Goal: Check status: Check status

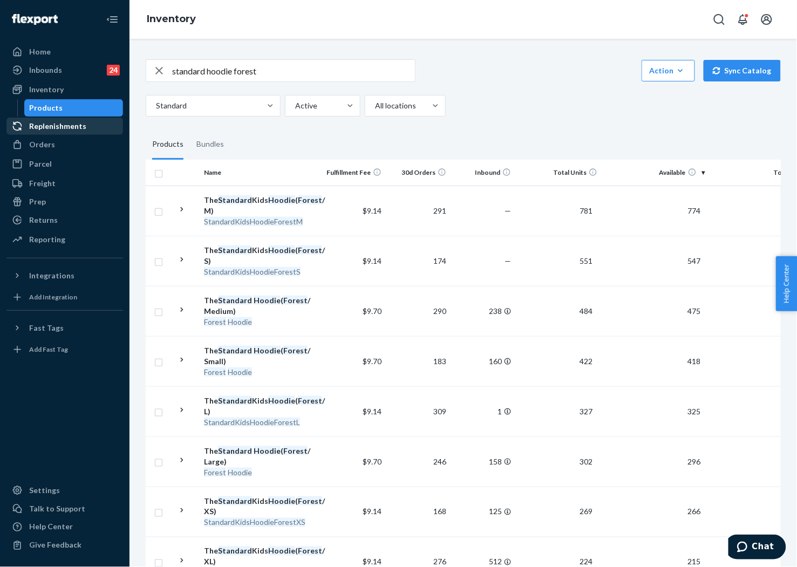
scroll to position [839, 0]
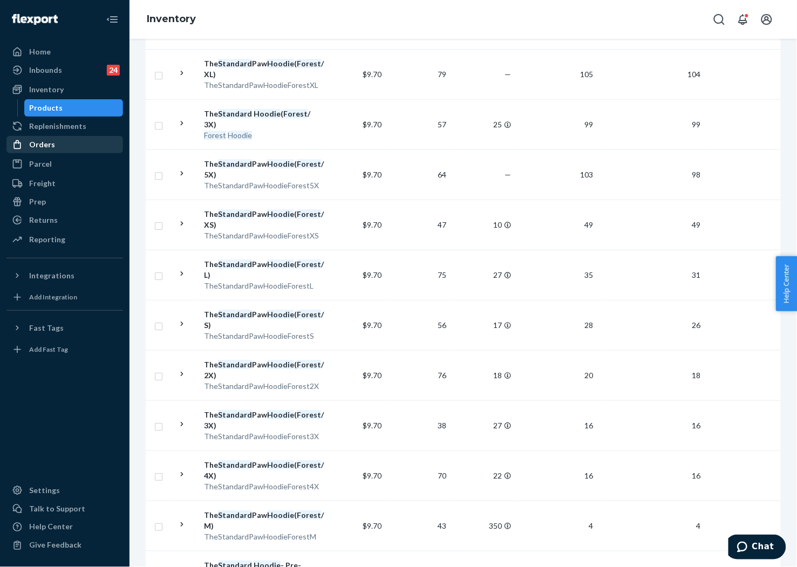
click at [47, 137] on div "Orders" at bounding box center [65, 144] width 114 height 15
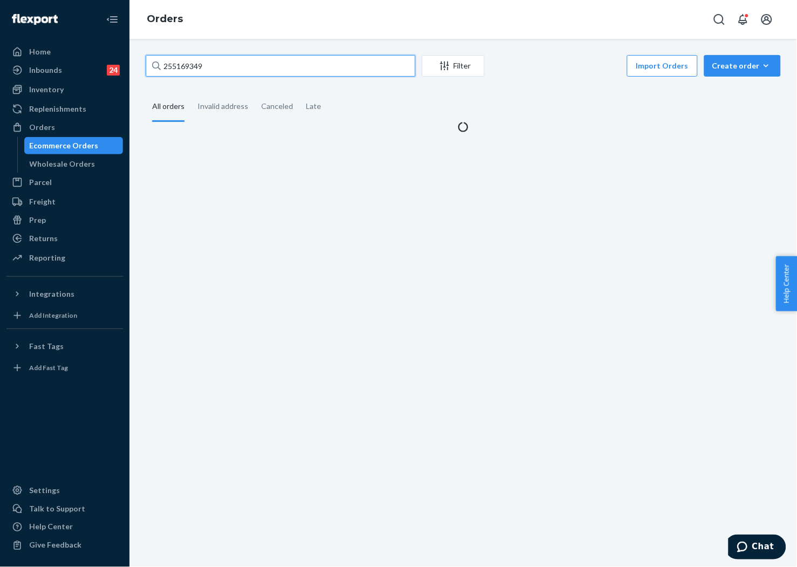
click at [169, 63] on input "255169349" at bounding box center [281, 66] width 270 height 22
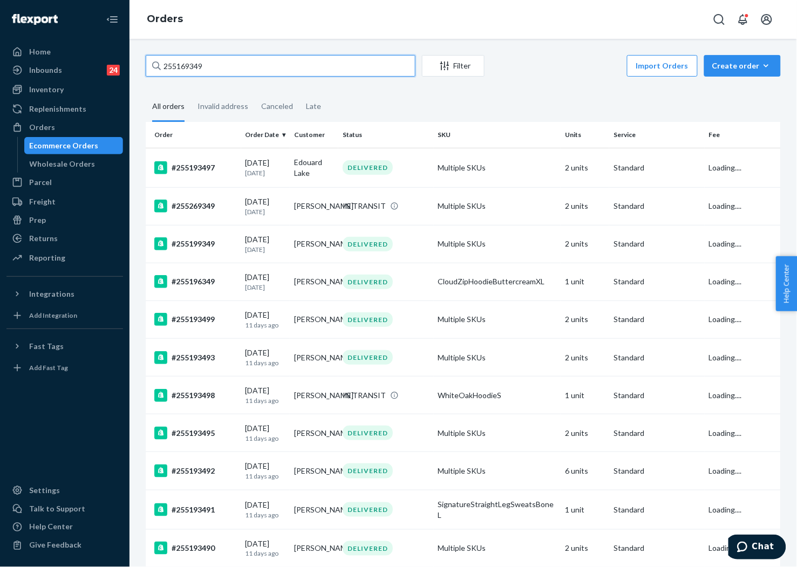
click at [169, 63] on input "255169349" at bounding box center [281, 66] width 270 height 22
paste input "264256"
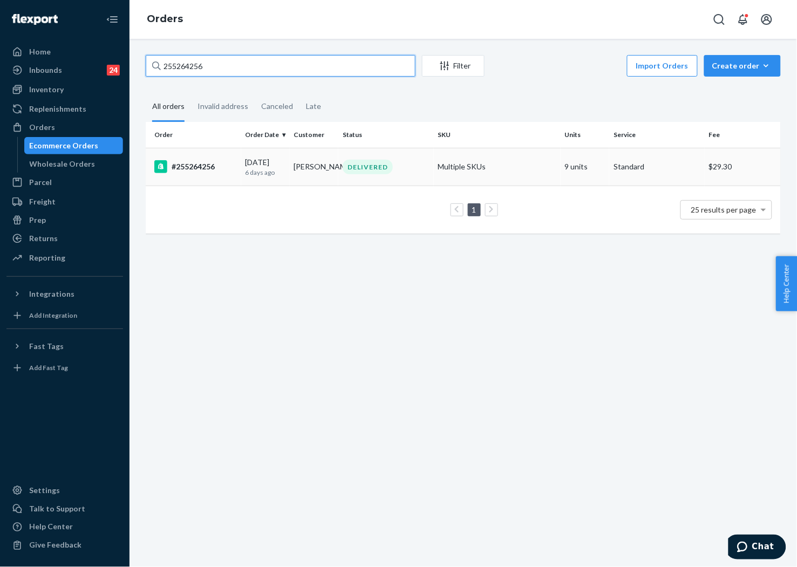
type input "255264256"
click at [290, 174] on td "[PERSON_NAME]" at bounding box center [314, 167] width 49 height 38
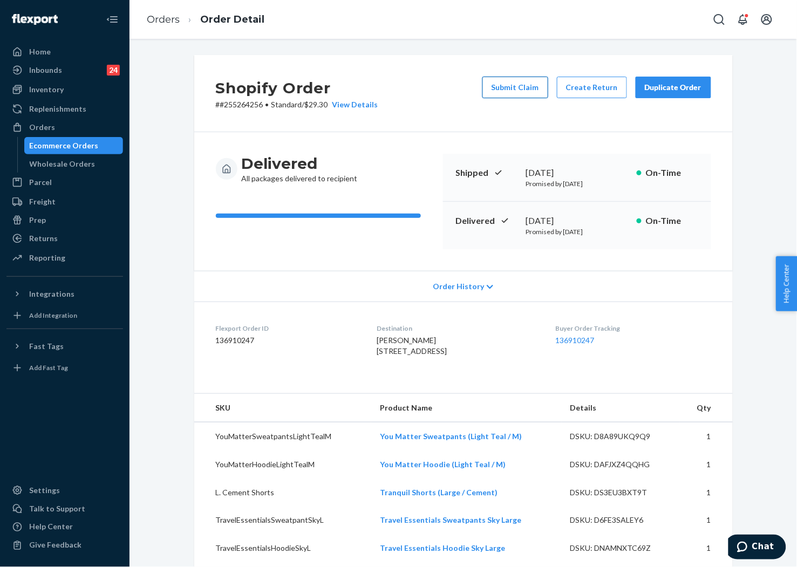
click at [525, 88] on button "Submit Claim" at bounding box center [515, 88] width 66 height 22
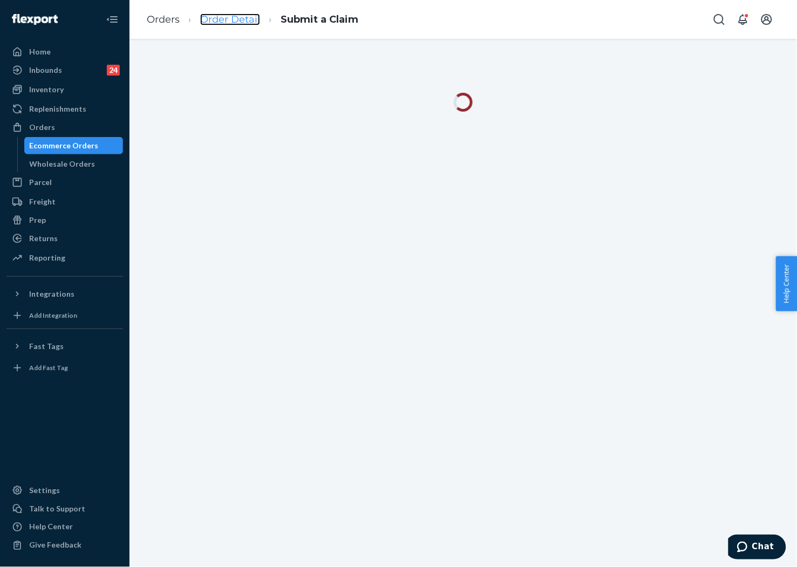
click at [225, 24] on link "Order Detail" at bounding box center [230, 19] width 60 height 12
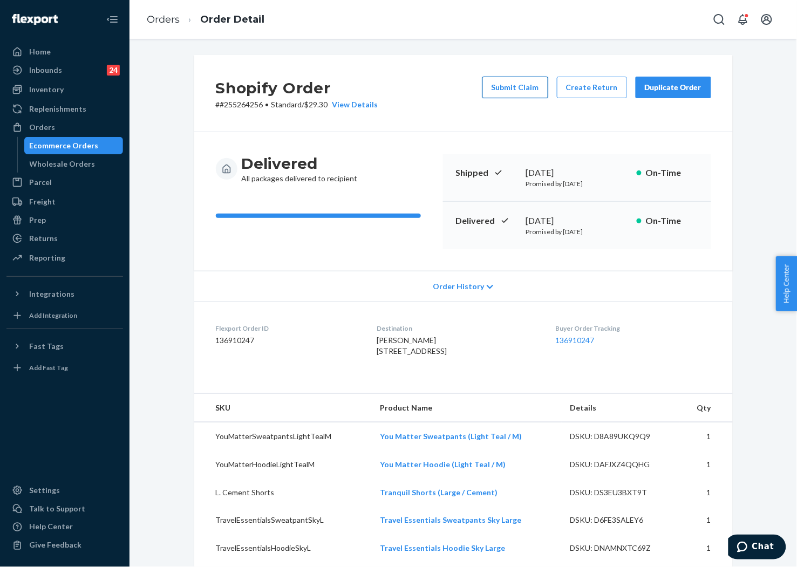
click at [510, 88] on button "Submit Claim" at bounding box center [515, 88] width 66 height 22
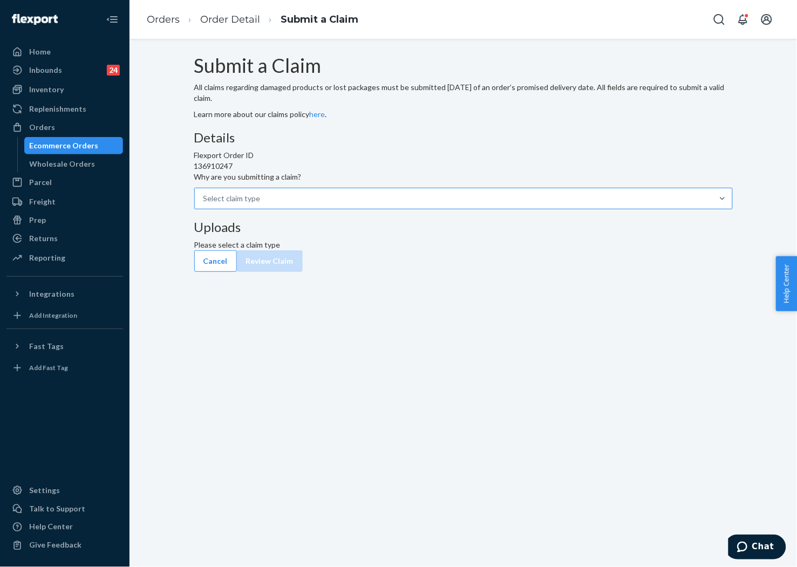
click at [712, 209] on div at bounding box center [721, 198] width 19 height 20
click at [204, 204] on input "Why are you submitting a claim? Select claim type" at bounding box center [203, 198] width 1 height 11
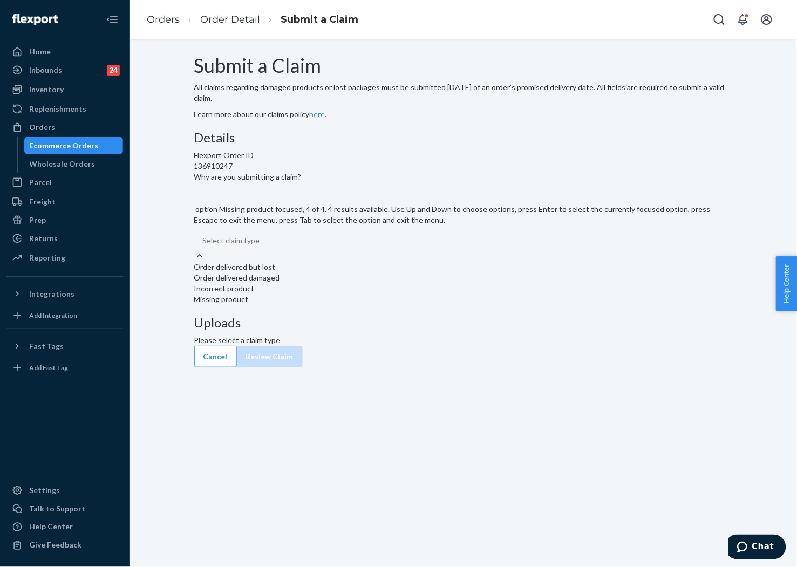
click at [364, 305] on div "Missing product" at bounding box center [463, 299] width 538 height 11
click at [204, 246] on input "Why are you submitting a claim? option Missing product focused, 4 of 4. 4 resul…" at bounding box center [203, 240] width 1 height 11
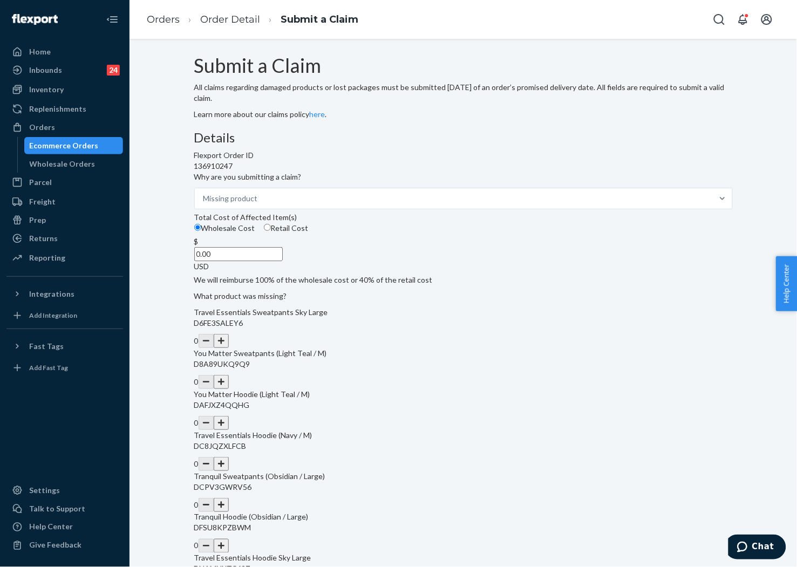
click at [229, 348] on button "button" at bounding box center [221, 341] width 15 height 14
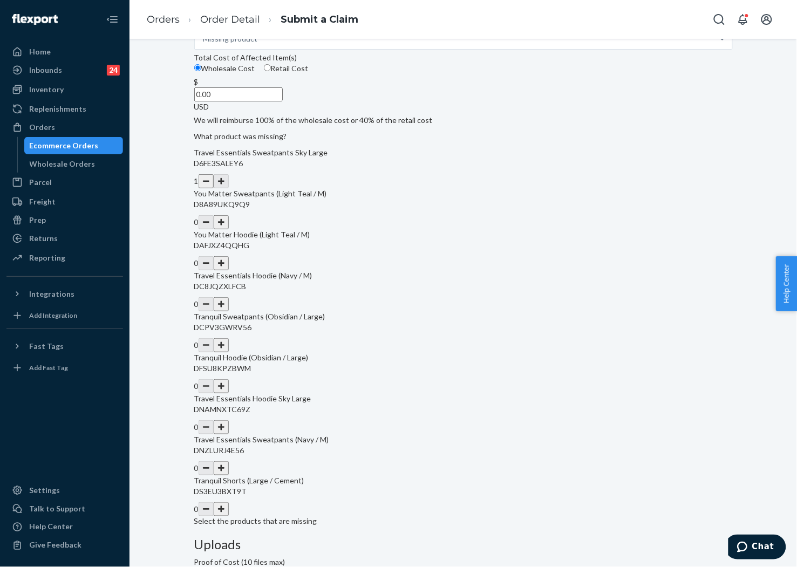
scroll to position [219, 0]
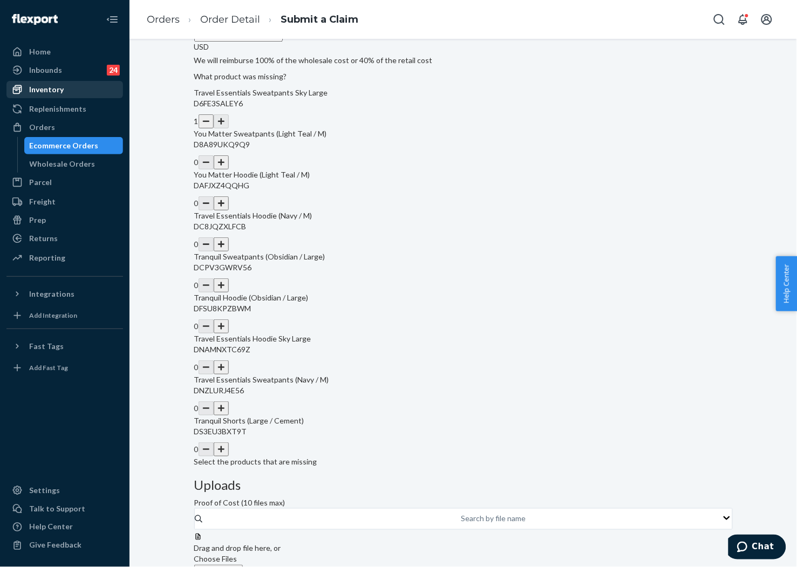
click at [52, 88] on div "Inventory" at bounding box center [46, 89] width 35 height 11
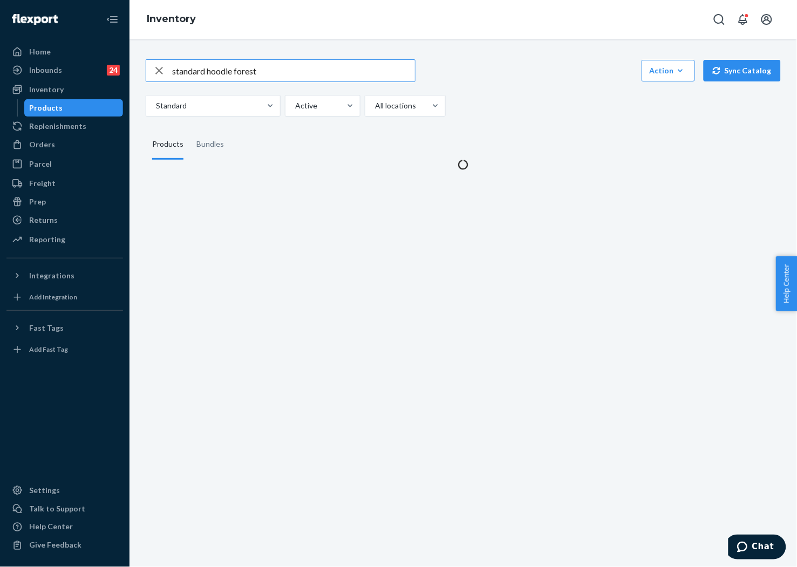
click at [158, 72] on icon "button" at bounding box center [159, 71] width 13 height 22
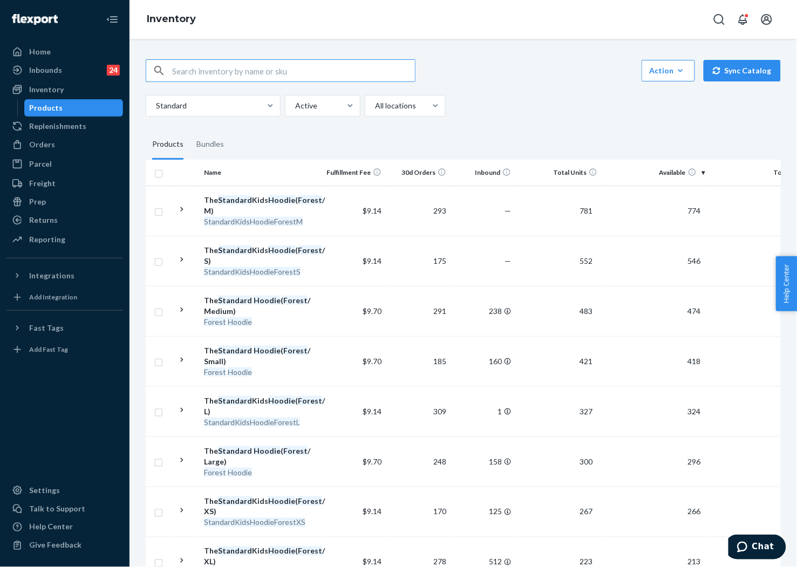
click at [299, 76] on input "text" at bounding box center [293, 71] width 243 height 22
paste input "Tranquil Shorts"
type input "Tranquil Shorts cotton"
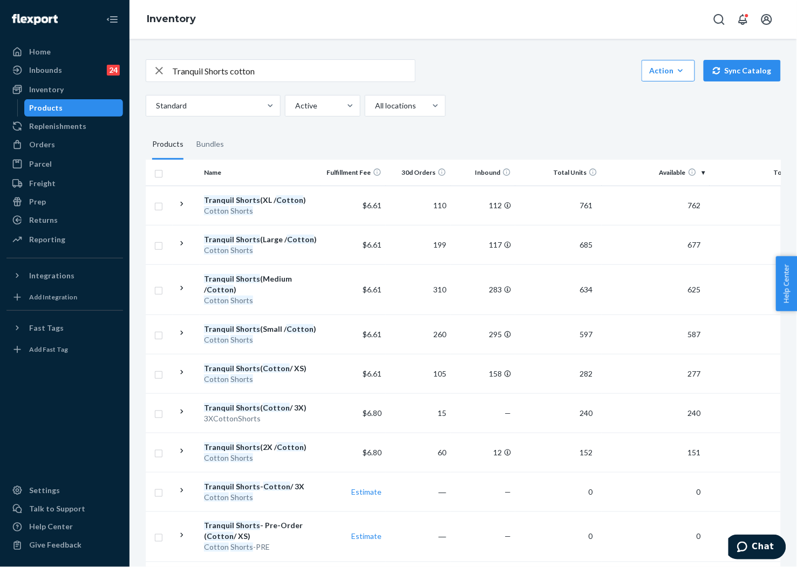
click at [311, 72] on input "Tranquil Shorts cotton" at bounding box center [293, 71] width 243 height 22
click at [40, 139] on div "Orders" at bounding box center [42, 144] width 26 height 11
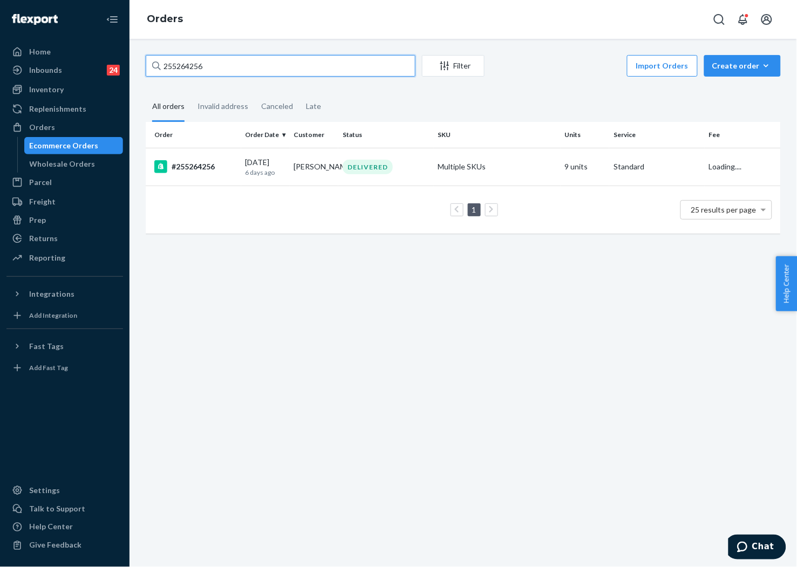
click at [280, 70] on input "255264256" at bounding box center [281, 66] width 270 height 22
paste input "3045515"
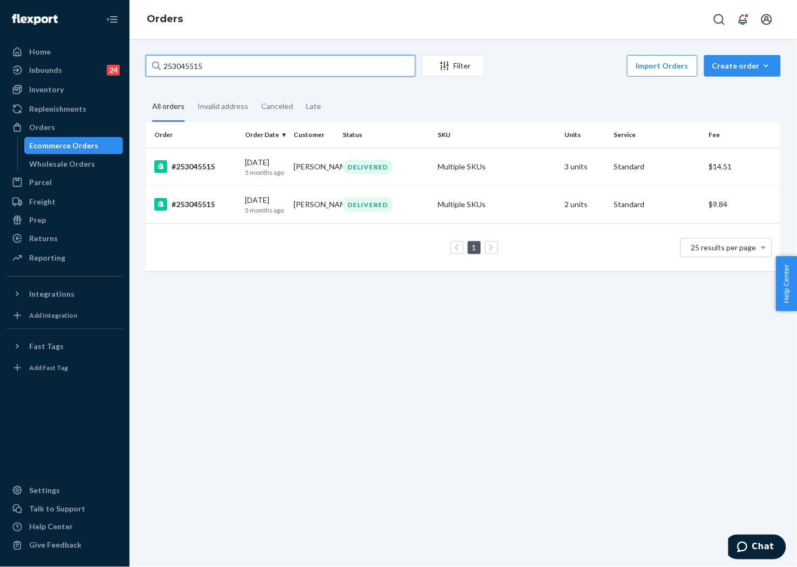
type input "253045515"
click at [434, 169] on td "Multiple SKUs" at bounding box center [497, 167] width 127 height 38
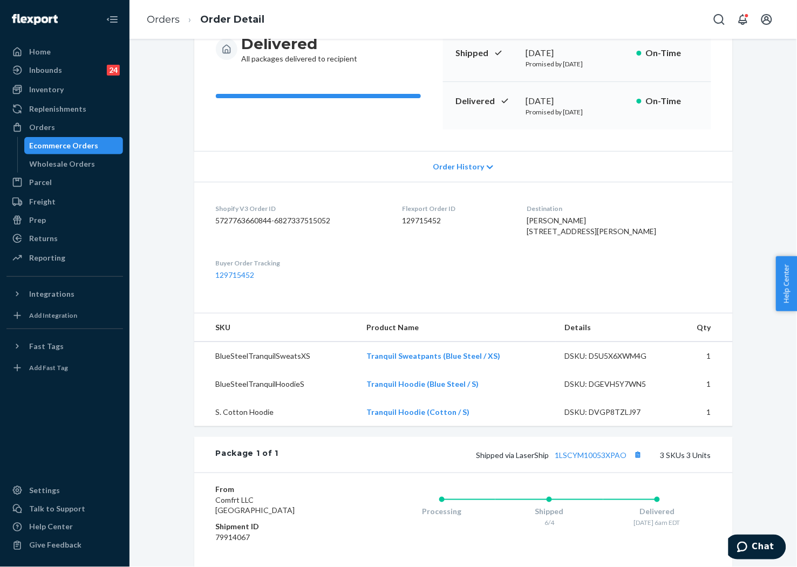
scroll to position [270, 0]
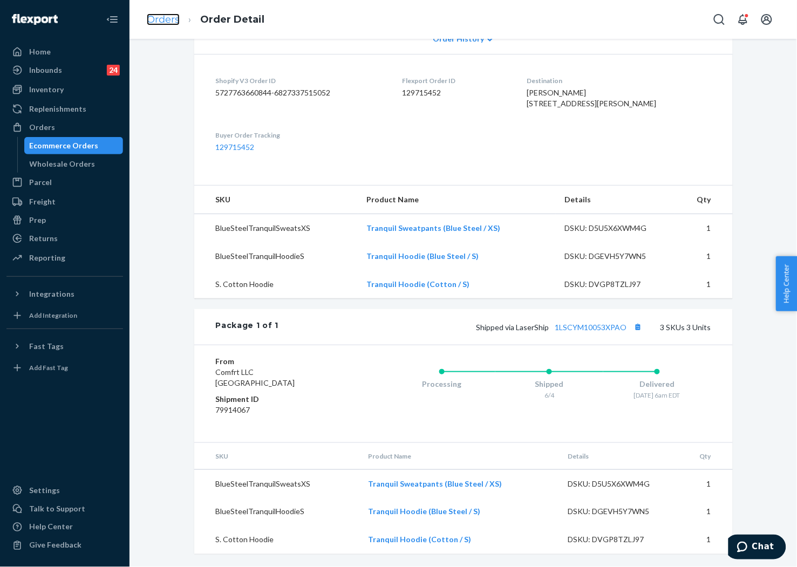
click at [173, 20] on link "Orders" at bounding box center [163, 19] width 33 height 12
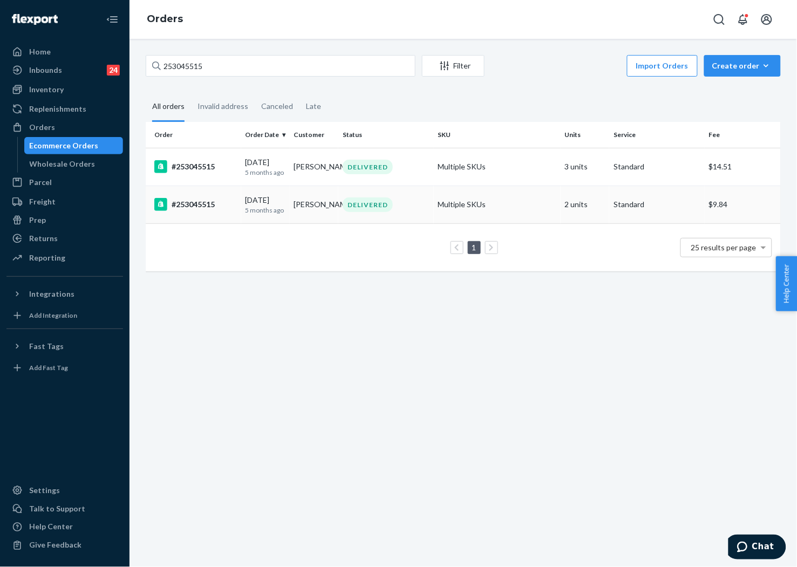
click at [381, 207] on div "DELIVERED" at bounding box center [367, 204] width 50 height 15
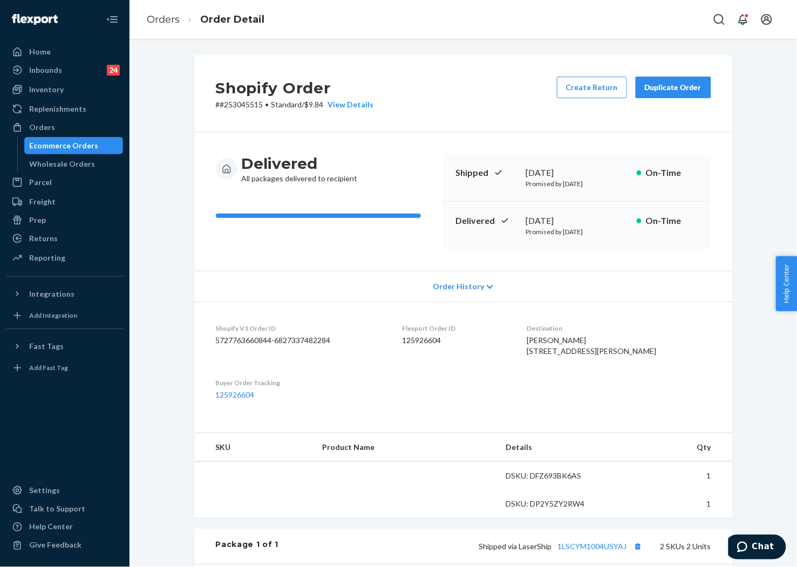
scroll to position [213, 0]
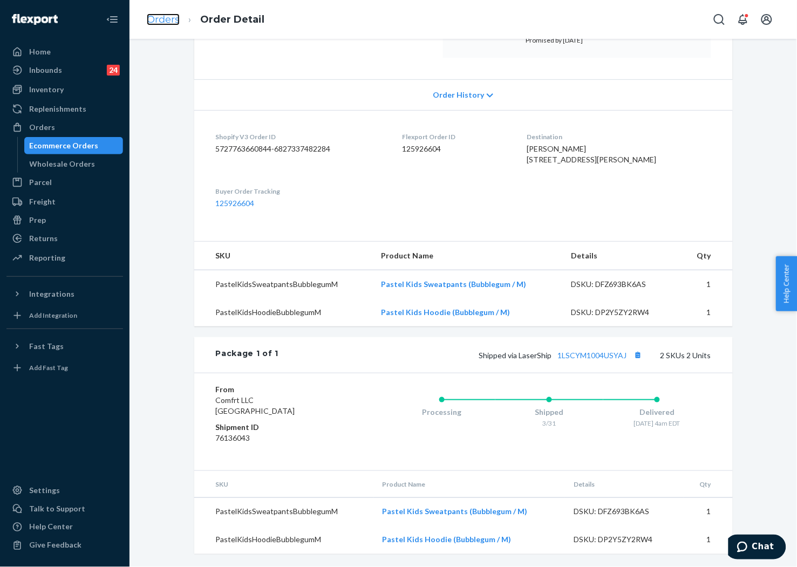
click at [169, 13] on link "Orders" at bounding box center [163, 19] width 33 height 12
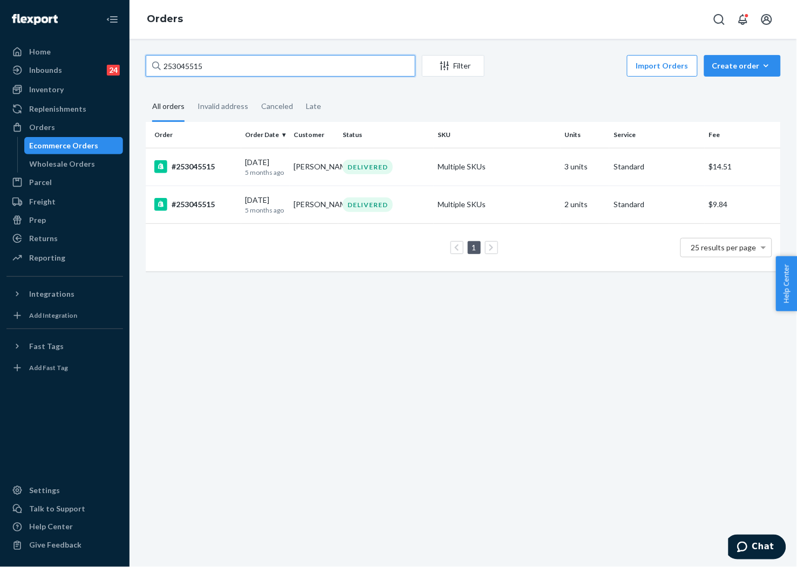
click at [281, 65] on input "253045515" at bounding box center [281, 66] width 270 height 22
paste input "92732"
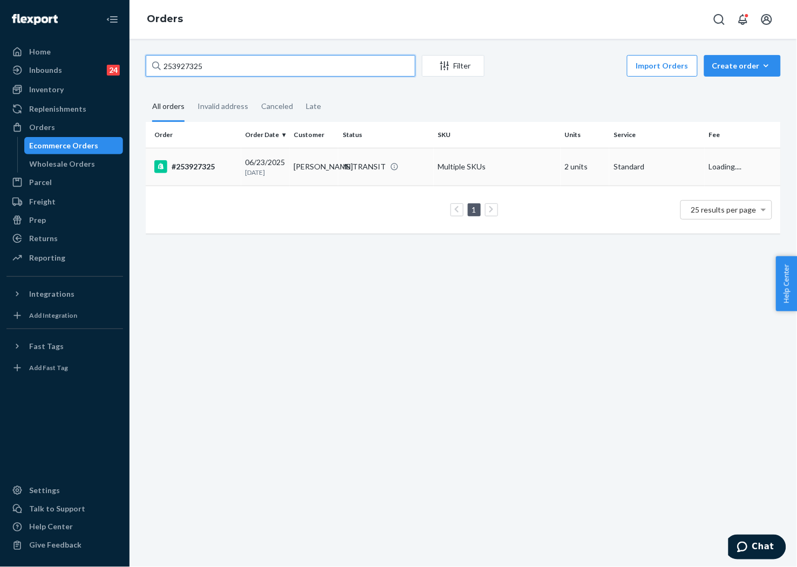
type input "253927325"
click at [325, 174] on td "[PERSON_NAME]" at bounding box center [314, 167] width 49 height 38
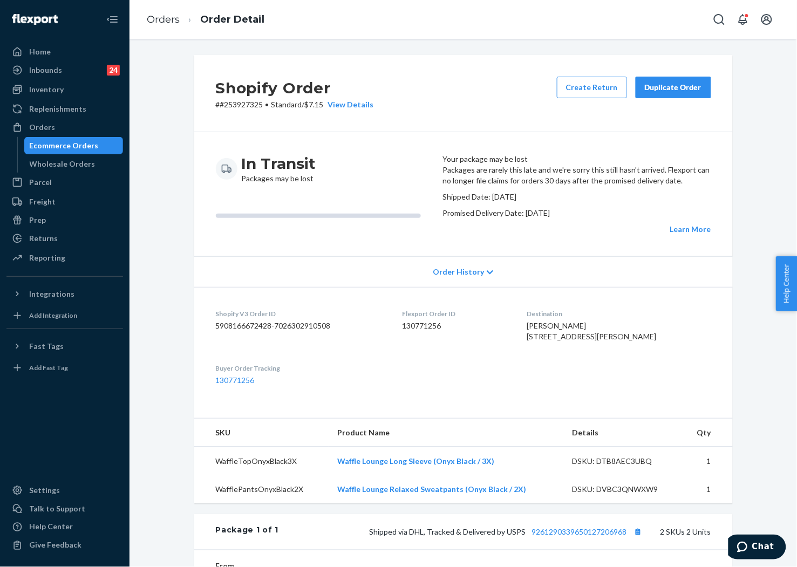
click at [660, 86] on div "Duplicate Order" at bounding box center [672, 87] width 57 height 11
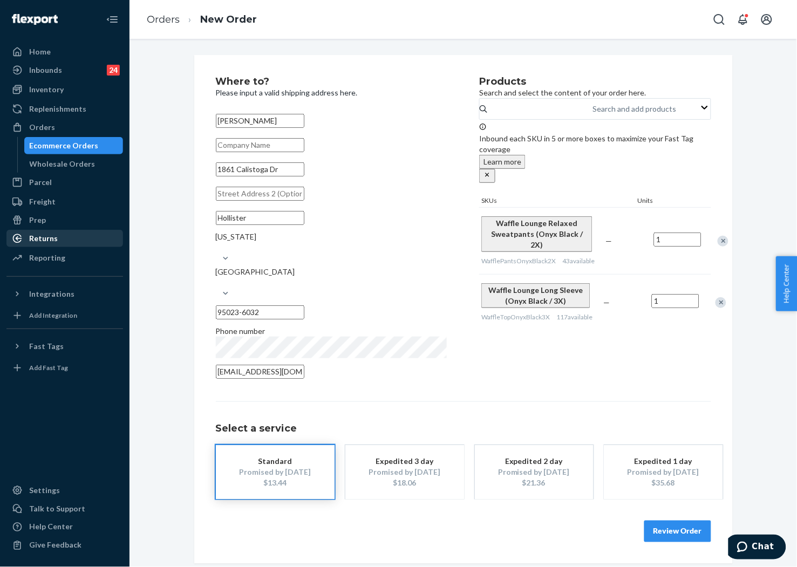
click at [58, 235] on div "Returns" at bounding box center [65, 238] width 114 height 15
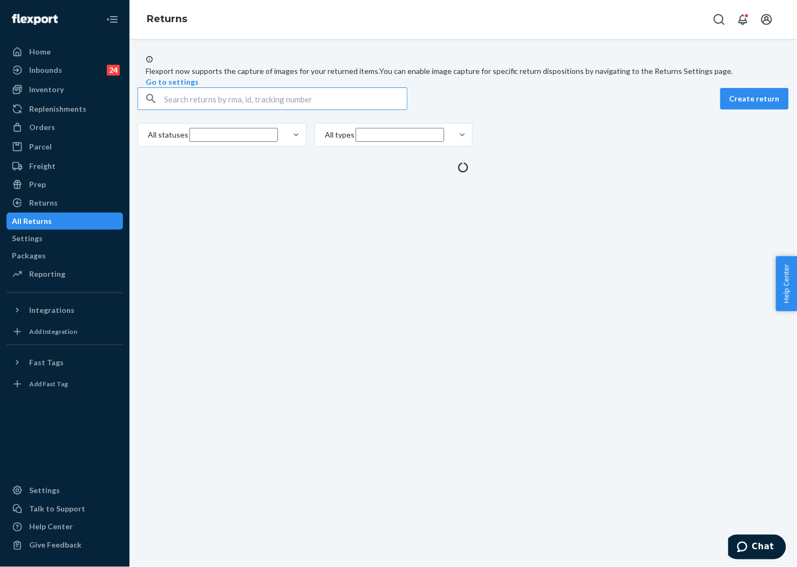
drag, startPoint x: 257, startPoint y: 127, endPoint x: 256, endPoint y: 120, distance: 7.1
click at [256, 109] on input "text" at bounding box center [285, 99] width 243 height 22
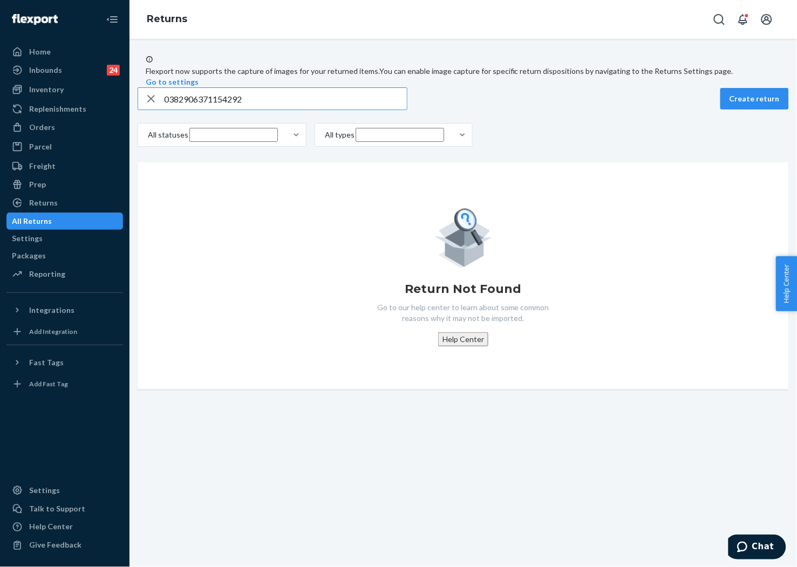
type input "0382906371154292"
